Goal: Book appointment/travel/reservation

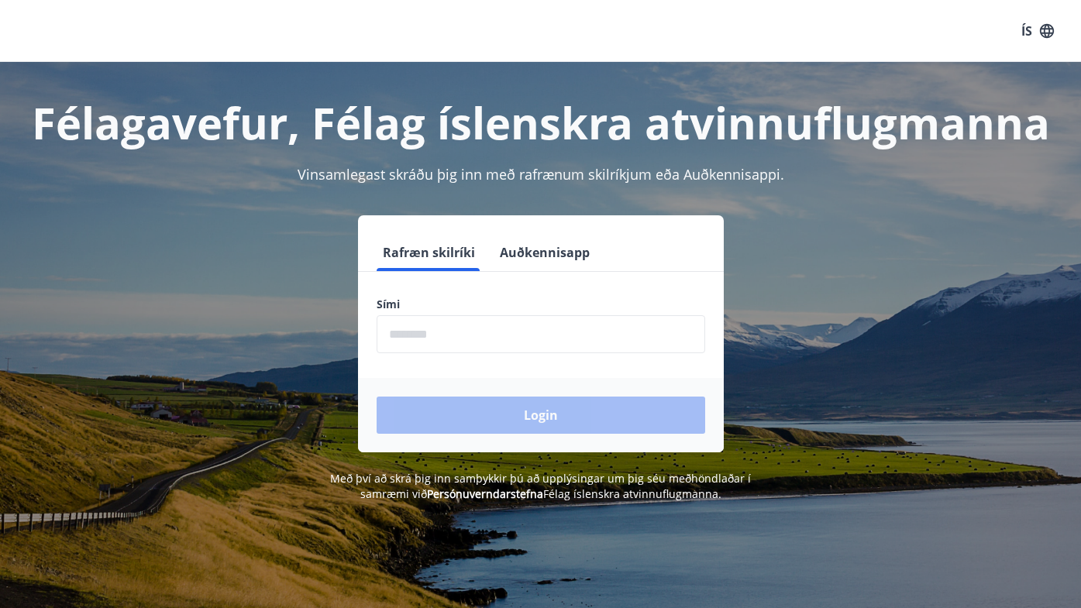
click at [402, 339] on input "phone" at bounding box center [541, 334] width 329 height 38
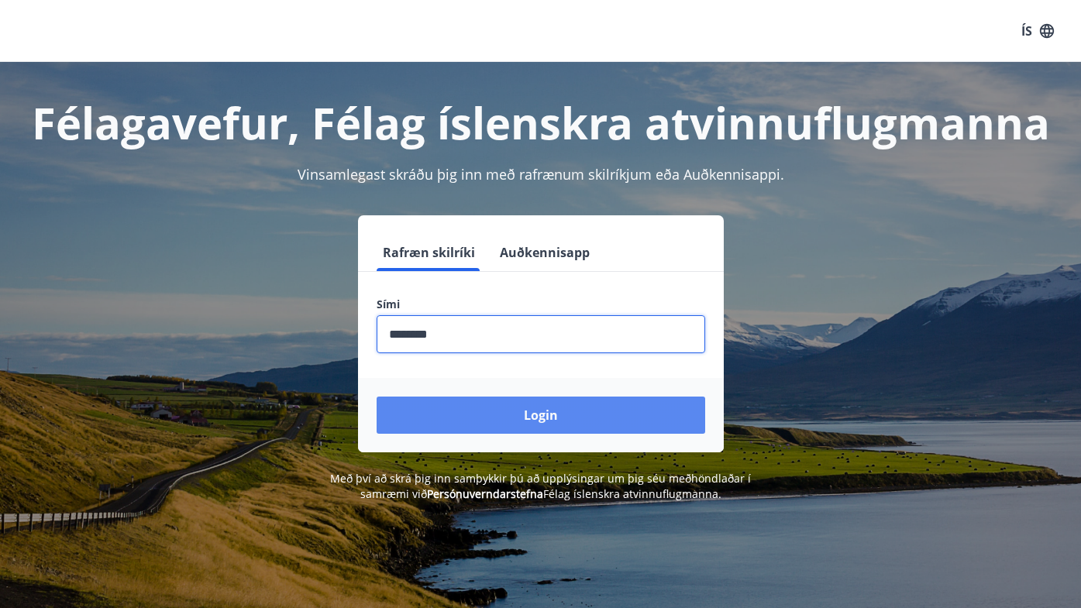
type input "********"
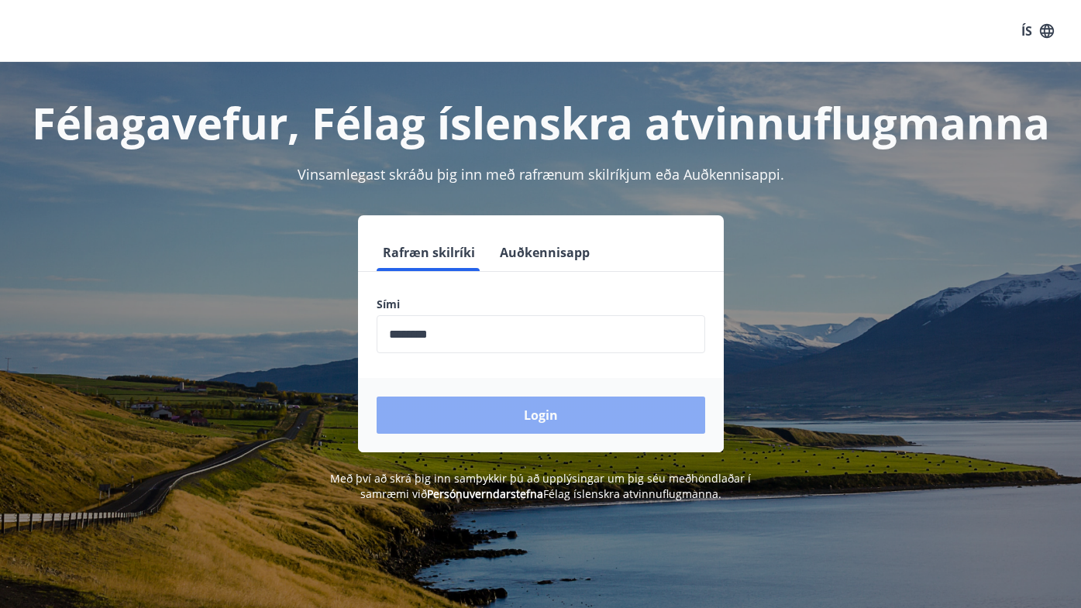
click at [490, 425] on button "Login" at bounding box center [541, 415] width 329 height 37
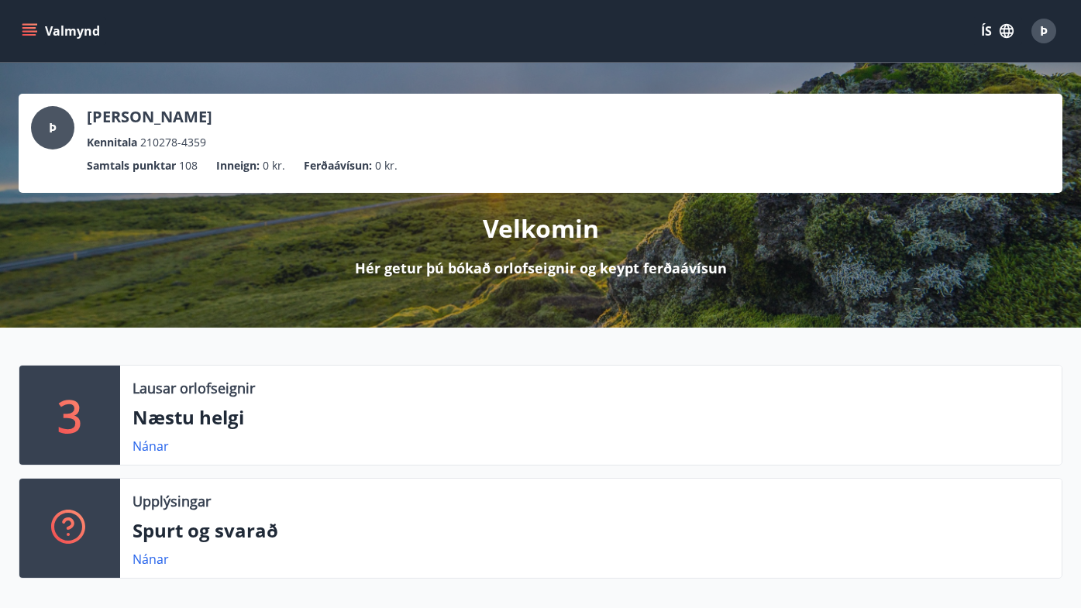
click at [220, 415] on p "Næstu helgi" at bounding box center [590, 417] width 917 height 26
click at [143, 445] on link "Nánar" at bounding box center [150, 446] width 36 height 17
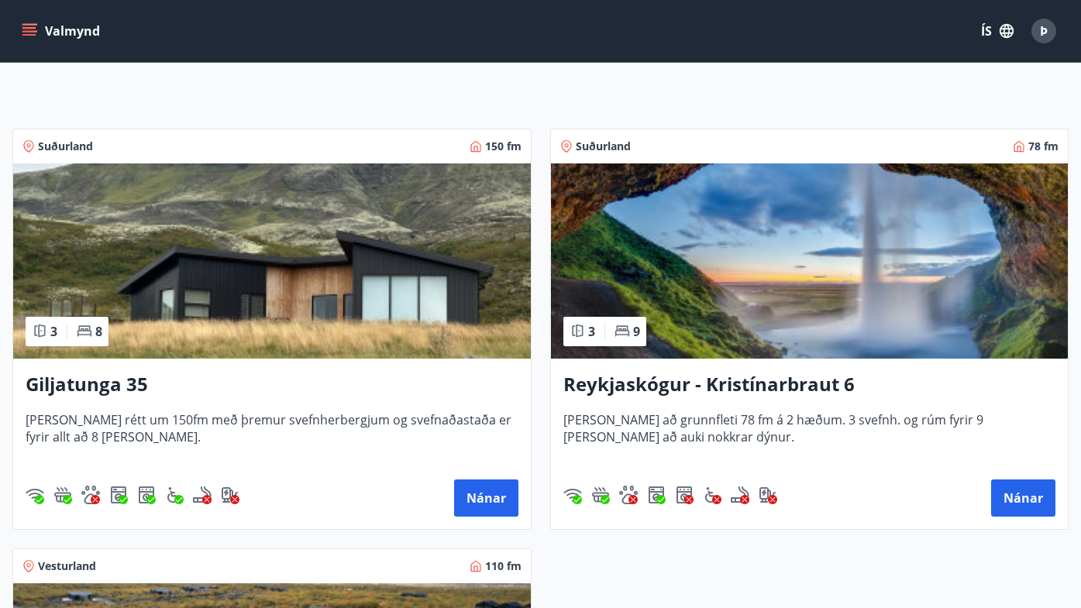
scroll to position [256, 0]
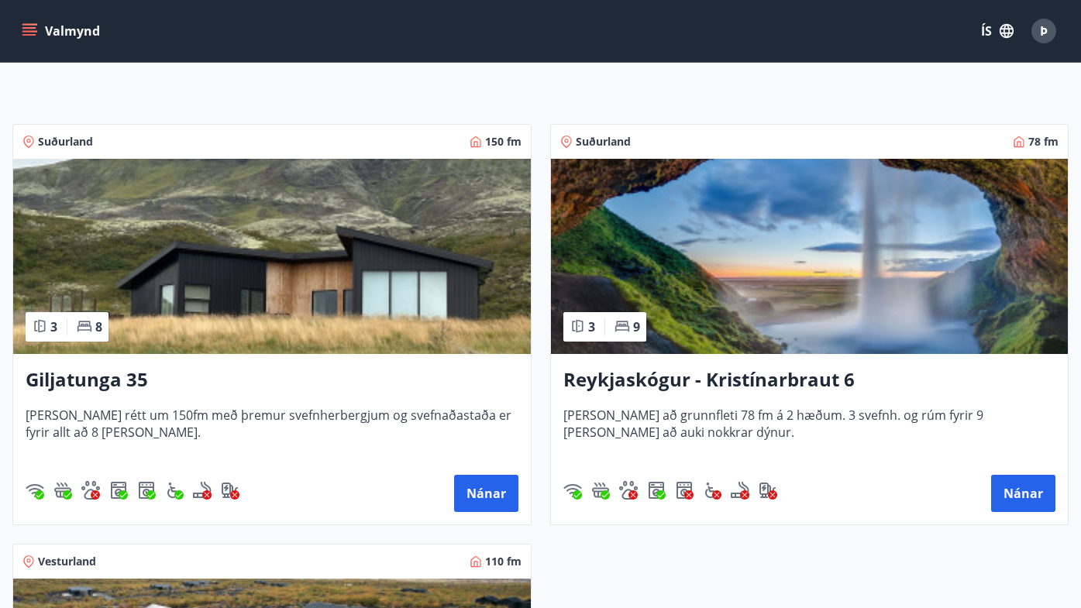
click at [124, 382] on h3 "Giljatunga 35" at bounding box center [272, 381] width 493 height 28
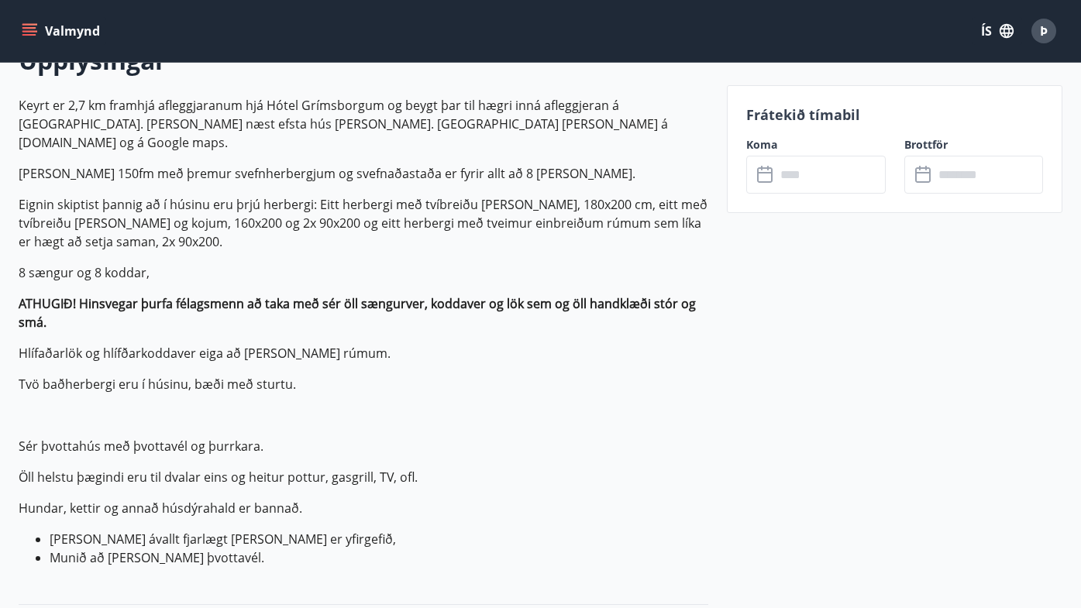
scroll to position [456, 0]
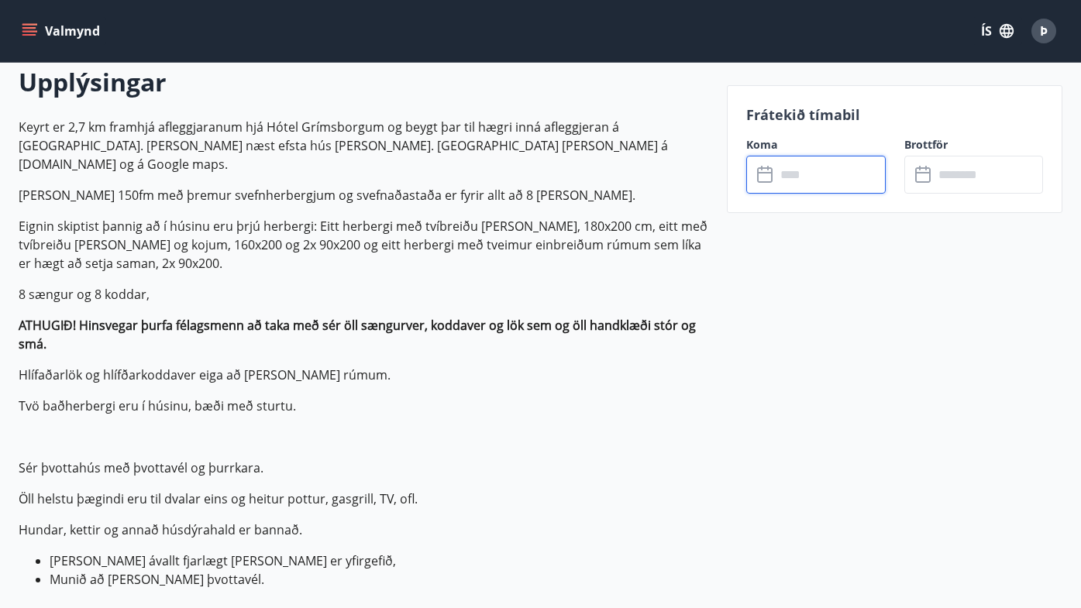
click at [789, 187] on input "text" at bounding box center [831, 175] width 110 height 38
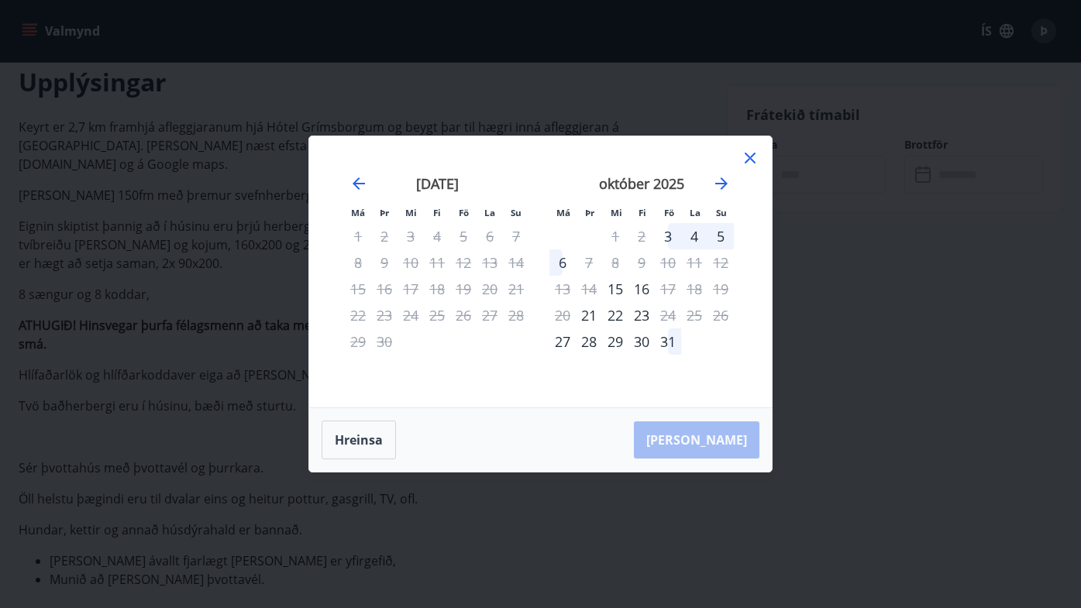
click at [749, 160] on icon at bounding box center [750, 158] width 19 height 19
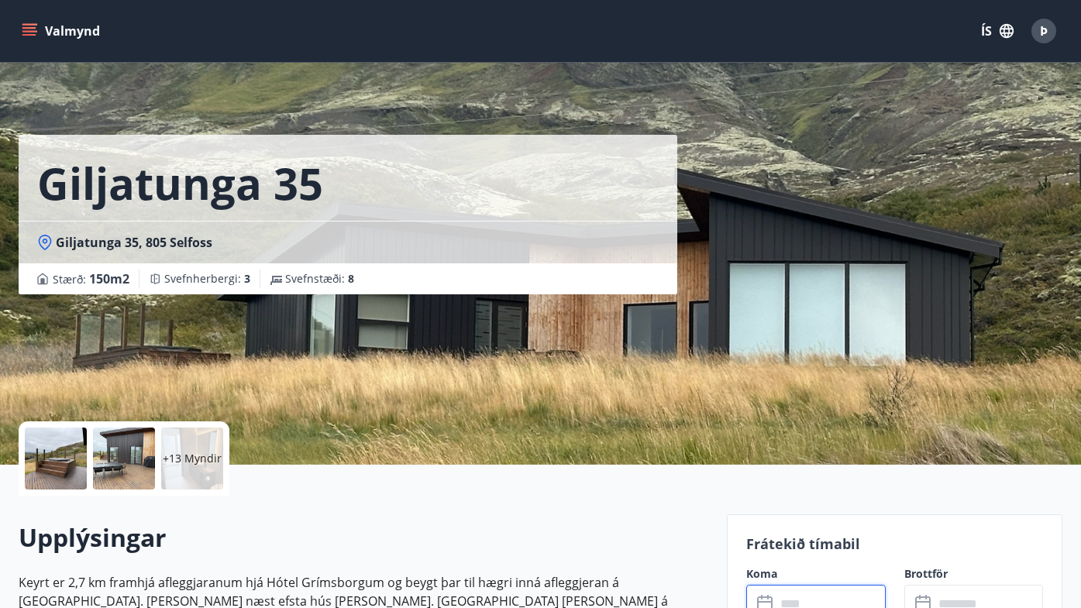
scroll to position [0, 0]
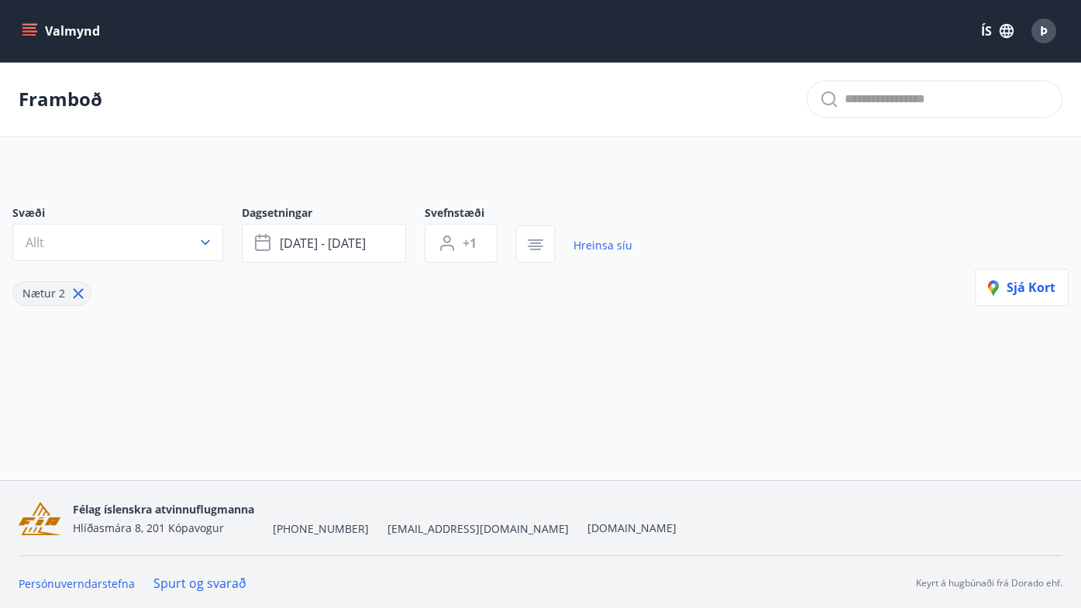
click at [74, 34] on button "Valmynd" at bounding box center [63, 31] width 88 height 28
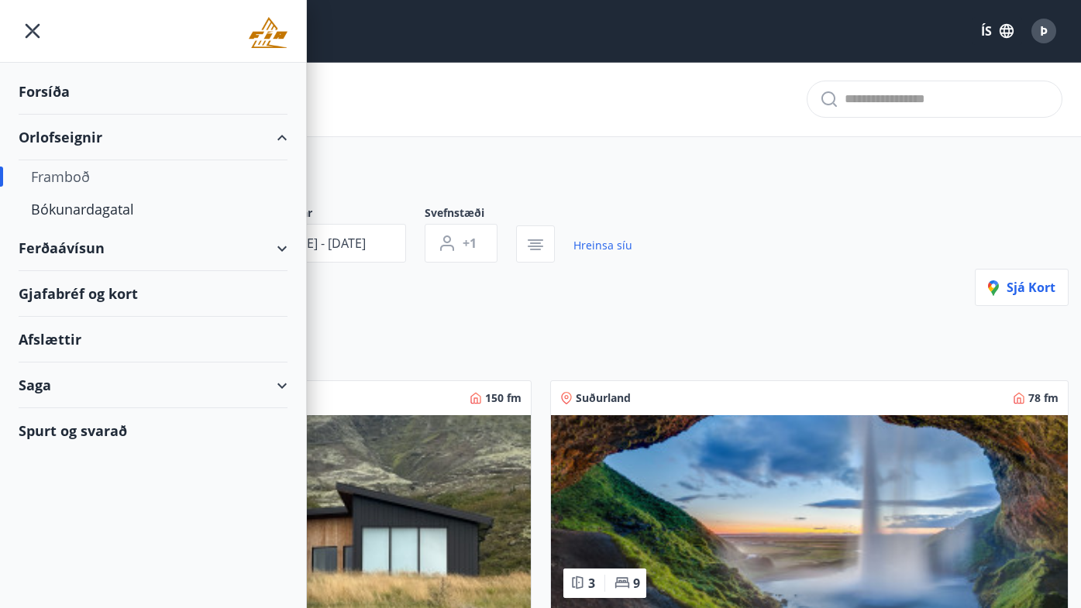
click at [54, 184] on div "Framboð" at bounding box center [153, 176] width 244 height 33
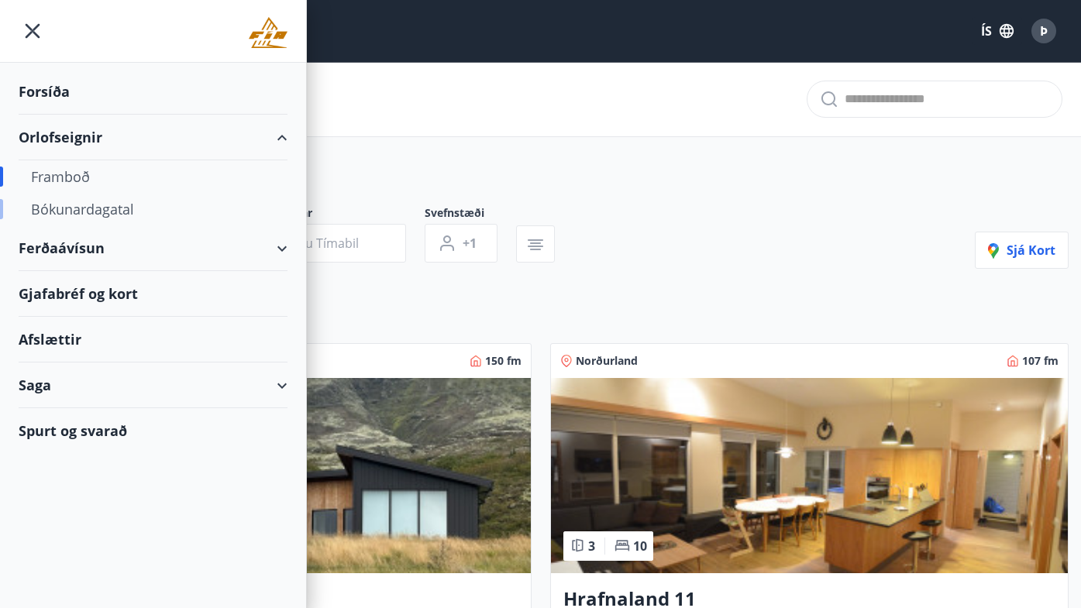
click at [71, 213] on div "Bókunardagatal" at bounding box center [153, 209] width 244 height 33
